Goal: Information Seeking & Learning: Compare options

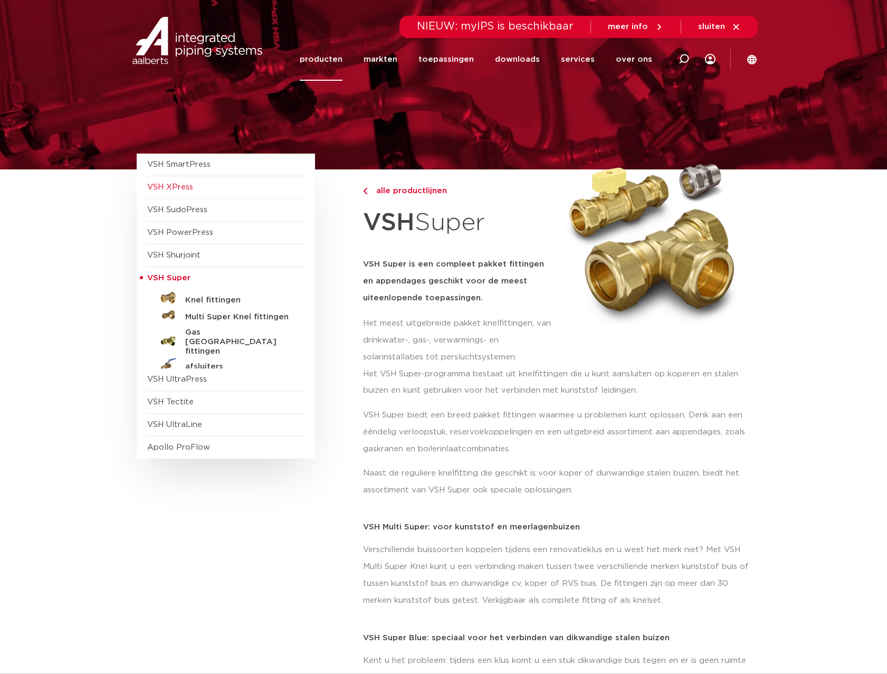
click at [185, 190] on span "VSH XPress" at bounding box center [170, 187] width 46 height 8
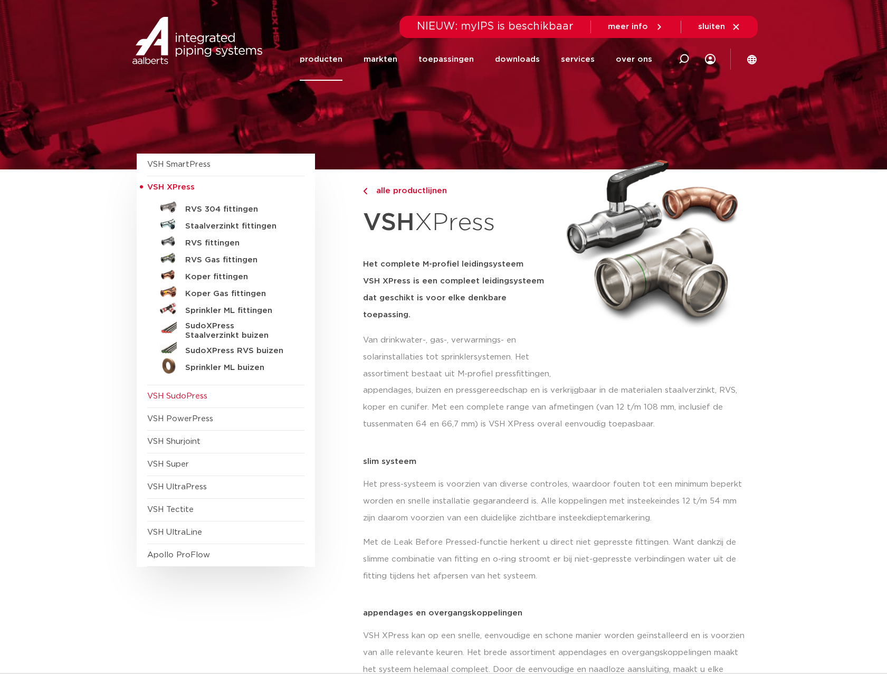
click at [208, 395] on span "VSH SudoPress" at bounding box center [225, 396] width 157 height 23
click at [195, 393] on span "VSH SudoPress" at bounding box center [177, 396] width 60 height 8
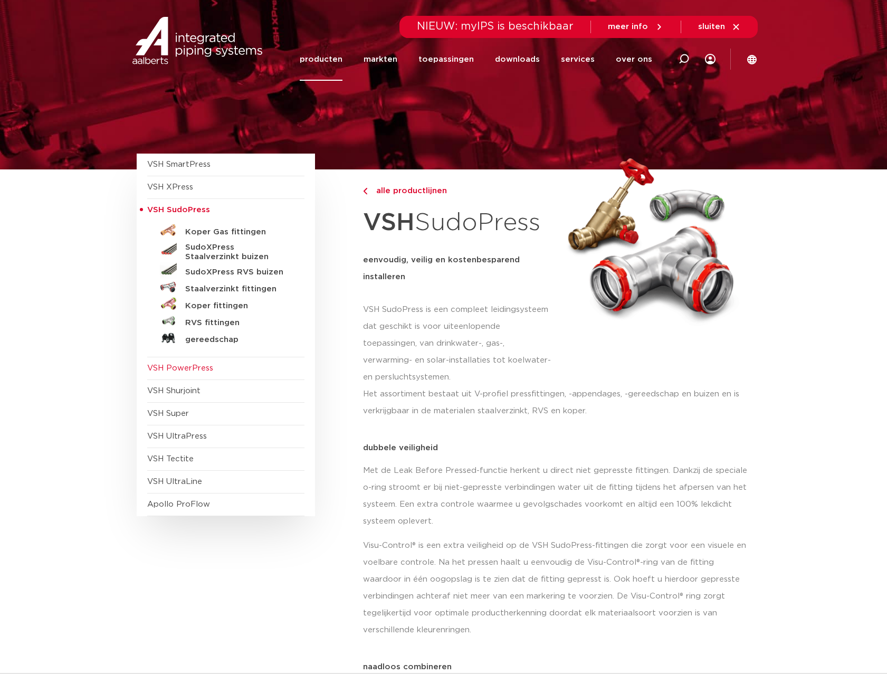
click at [198, 369] on span "VSH PowerPress" at bounding box center [180, 368] width 66 height 8
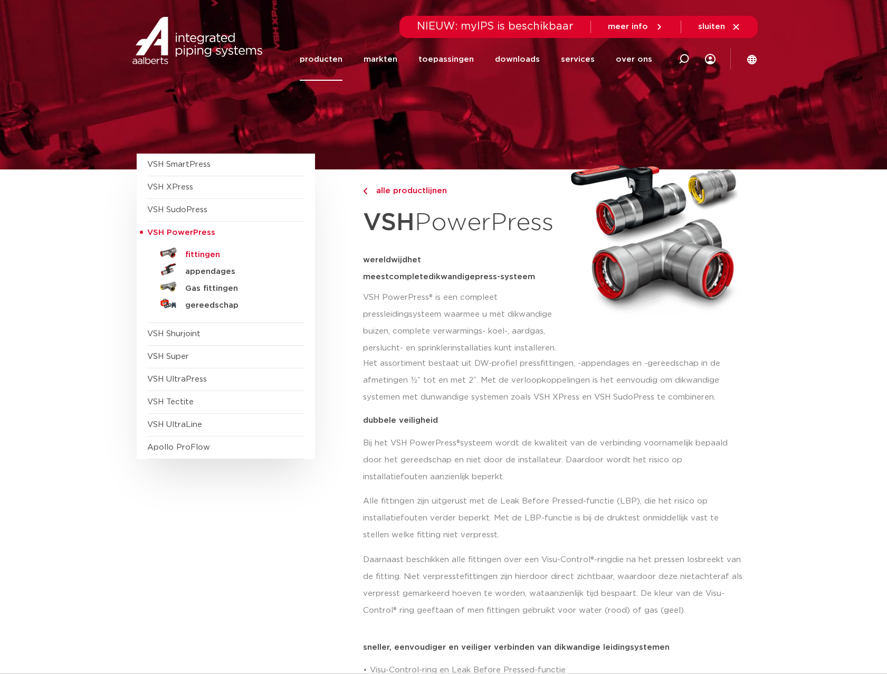
click at [200, 254] on h5 "fittingen" at bounding box center [237, 254] width 104 height 9
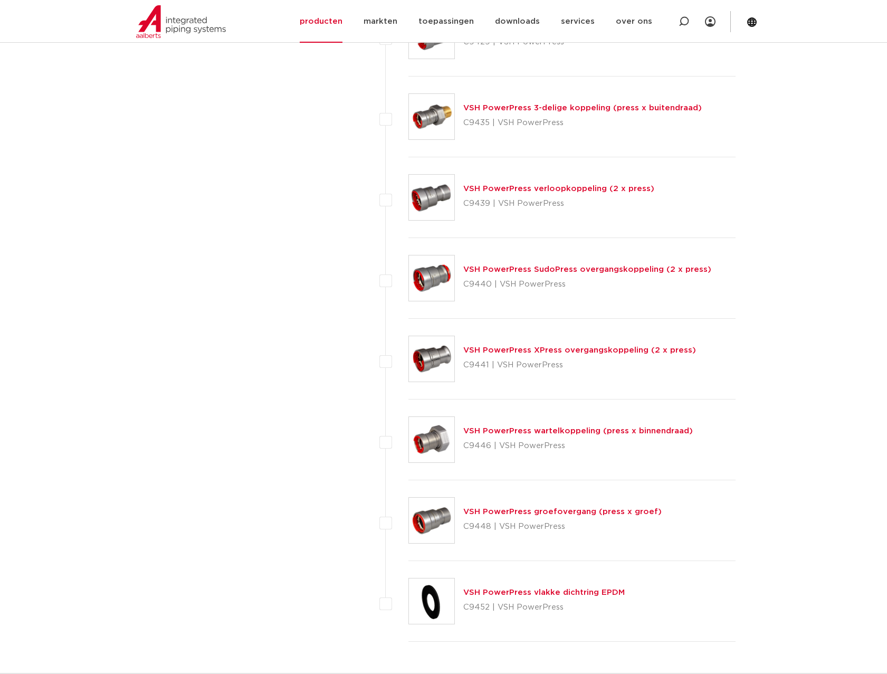
scroll to position [1372, 0]
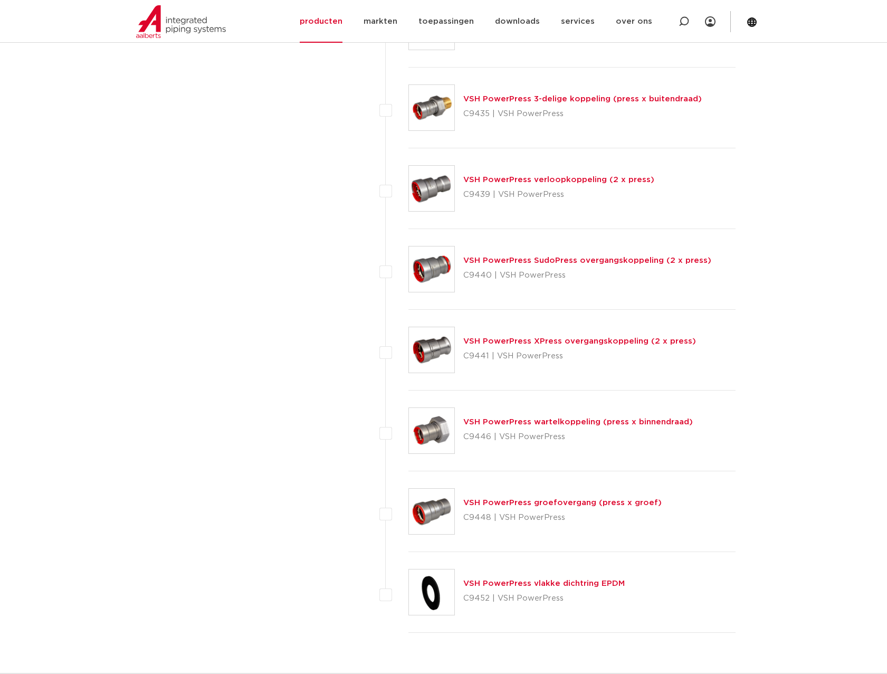
click at [531, 423] on link "VSH PowerPress wartelkoppeling (press x binnendraad)" at bounding box center [577, 422] width 229 height 8
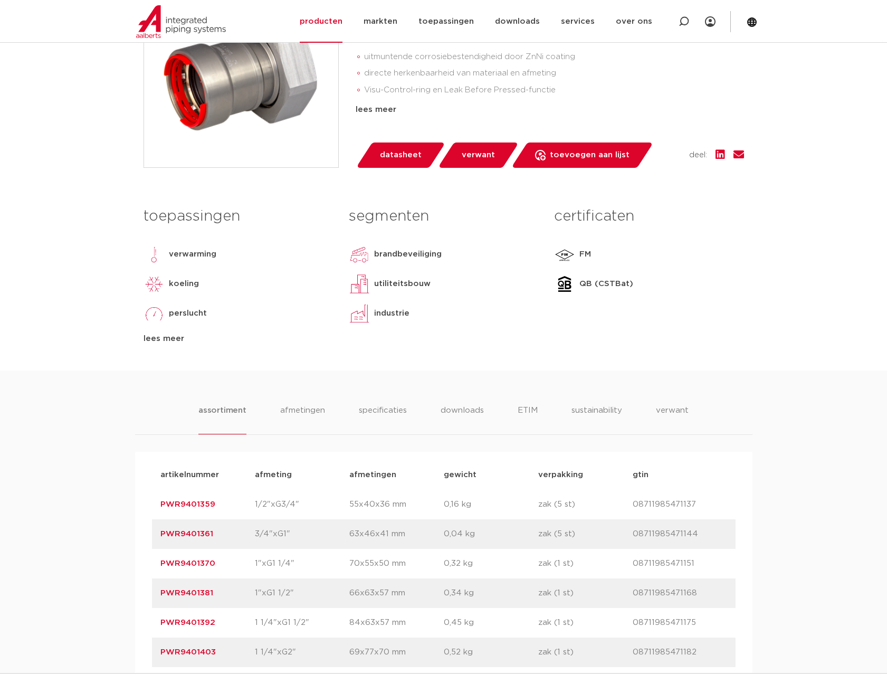
scroll to position [317, 0]
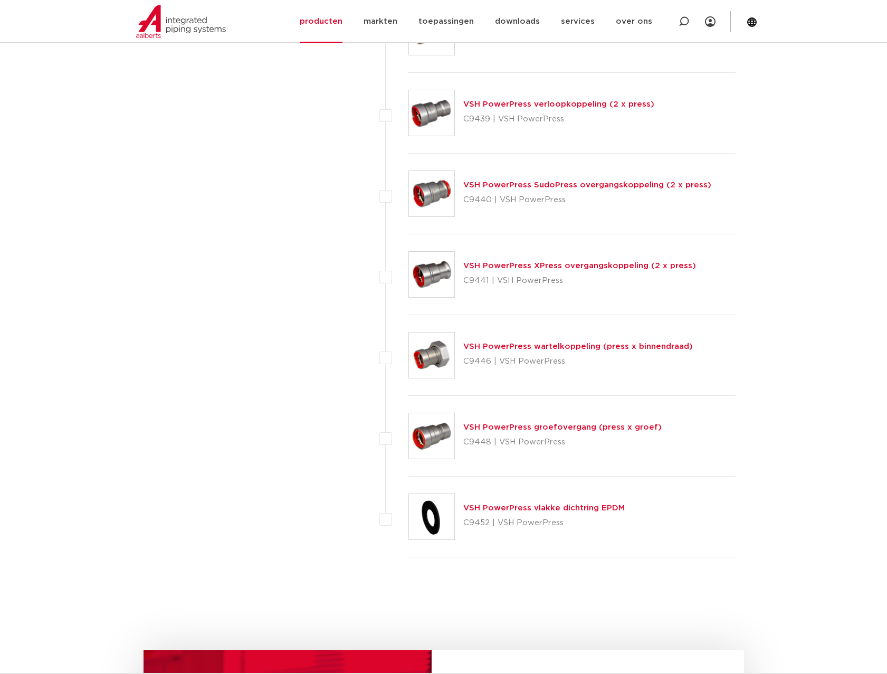
scroll to position [1477, 0]
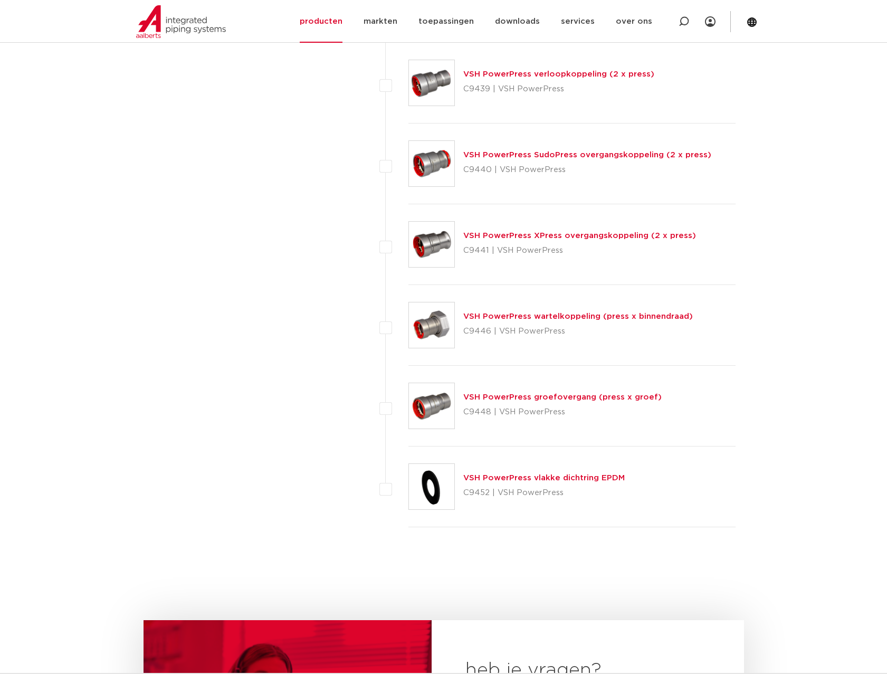
click at [568, 314] on link "VSH PowerPress wartelkoppeling (press x binnendraad)" at bounding box center [577, 316] width 229 height 8
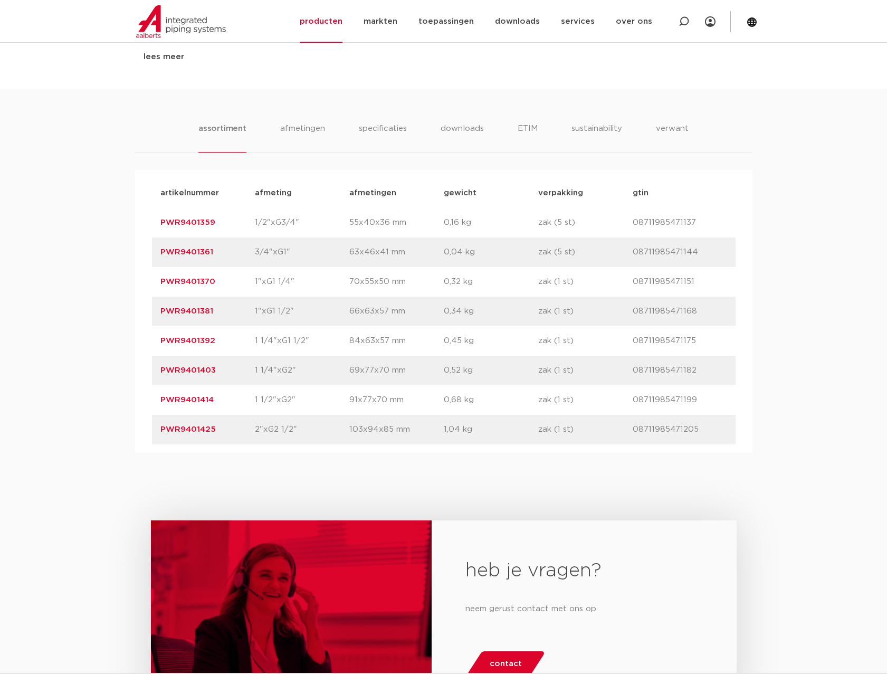
scroll to position [633, 0]
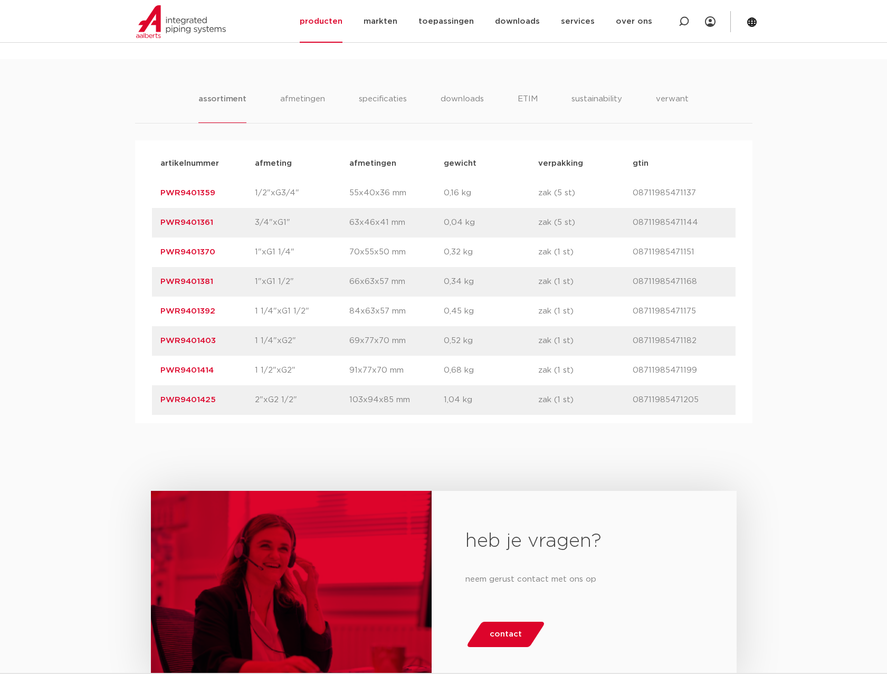
click at [200, 305] on p "PWR9401392" at bounding box center [207, 311] width 94 height 13
click at [198, 309] on link "PWR9401392" at bounding box center [187, 311] width 55 height 8
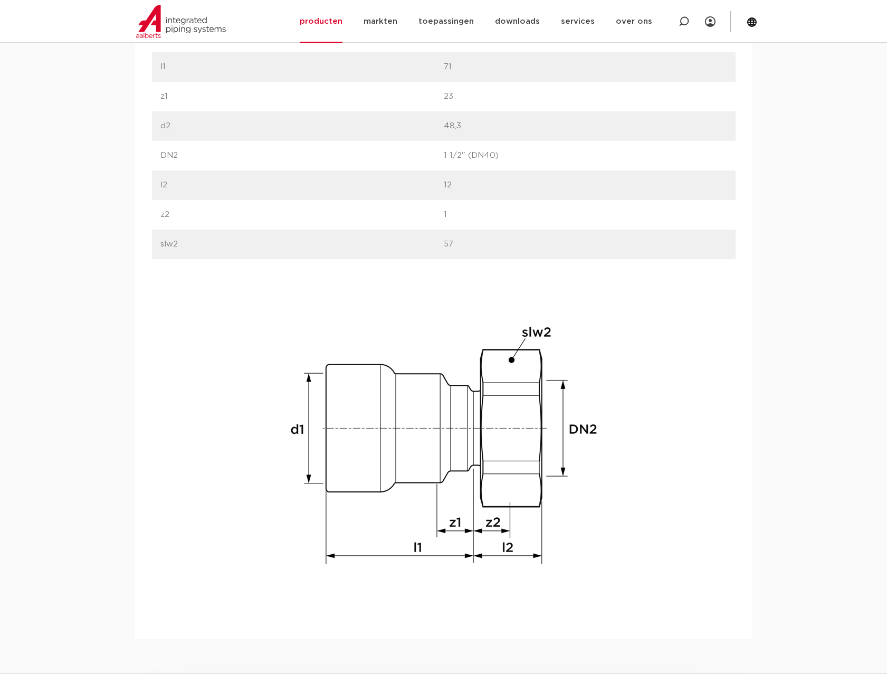
scroll to position [686, 0]
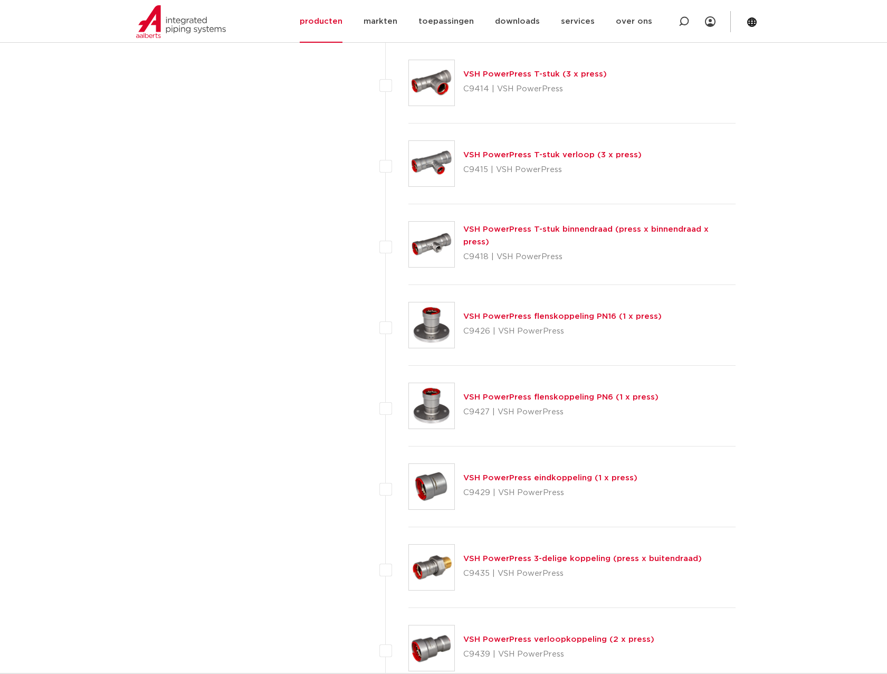
scroll to position [897, 0]
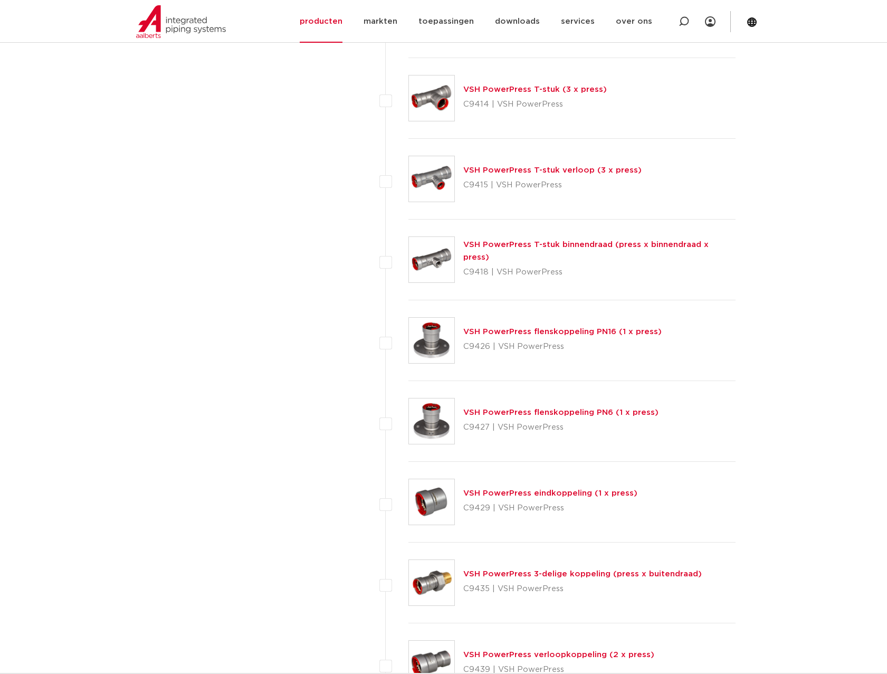
click at [566, 331] on link "VSH PowerPress flenskoppeling PN16 (1 x press)" at bounding box center [562, 332] width 198 height 8
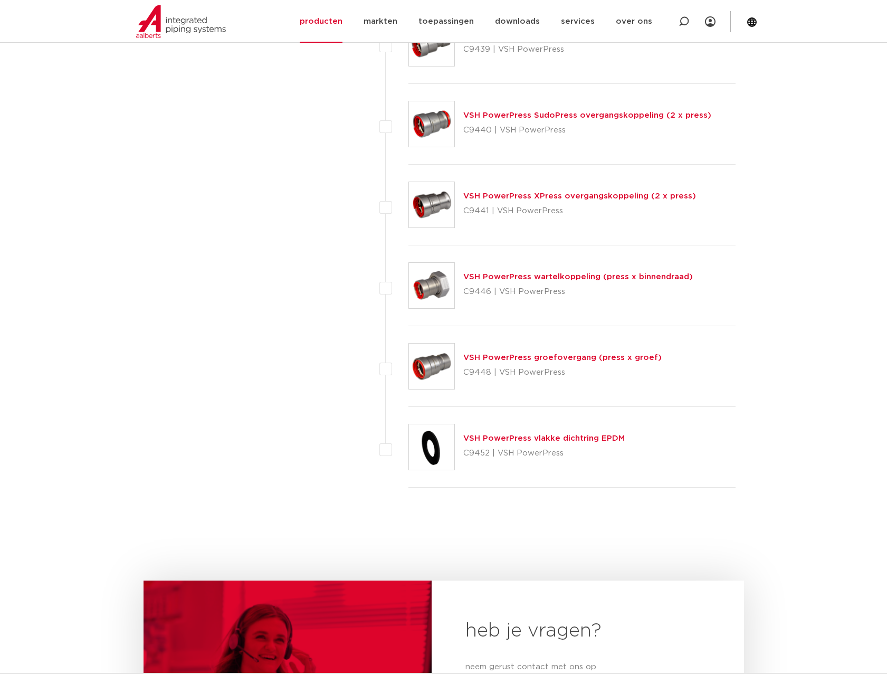
scroll to position [1530, 0]
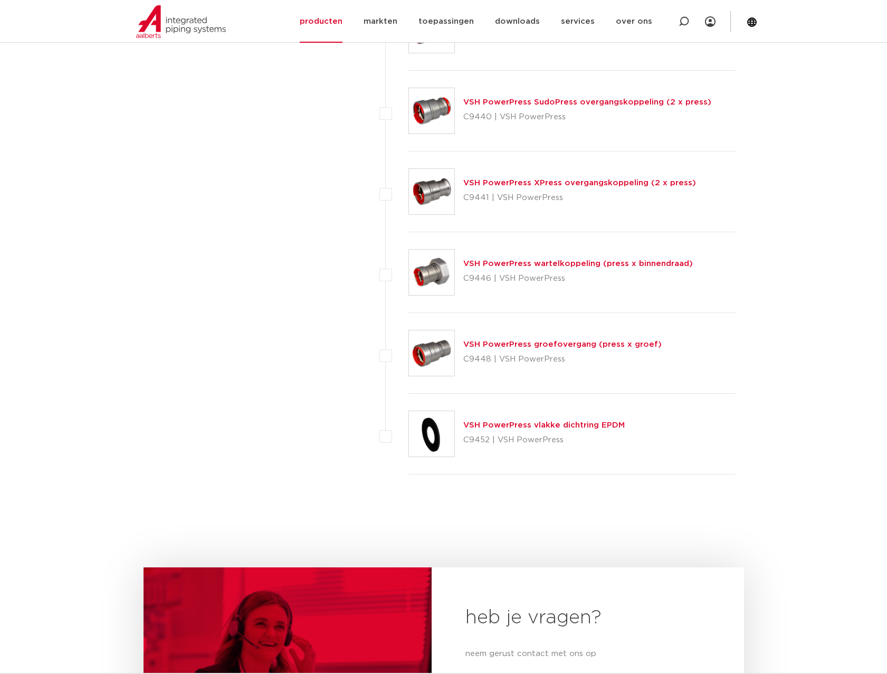
click at [526, 427] on link "VSH PowerPress vlakke dichtring EPDM" at bounding box center [543, 425] width 161 height 8
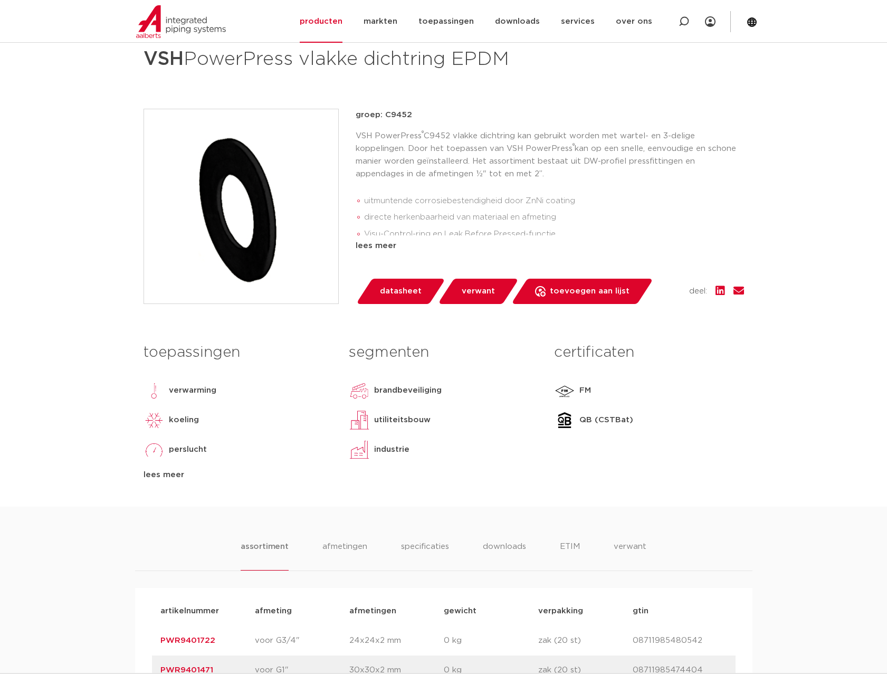
scroll to position [53, 0]
